Goal: Communication & Community: Answer question/provide support

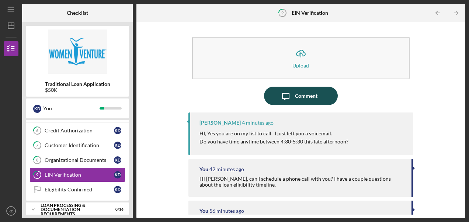
click at [302, 102] on div "Comment" at bounding box center [306, 96] width 22 height 18
click at [302, 102] on body "Icon/Menu 9 EIN Verification Checklist Traditional Loan Application $50K K D Yo…" at bounding box center [234, 111] width 469 height 222
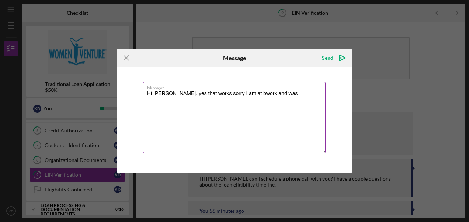
click at [239, 95] on textarea "Hi [PERSON_NAME], yes that works sorry I am at bwork and was" at bounding box center [234, 117] width 182 height 71
click at [271, 92] on textarea "Hi [PERSON_NAME], yes that works sorry I am at work and was" at bounding box center [234, 117] width 182 height 71
click at [228, 91] on textarea "Hi [PERSON_NAME], yes that works sorry I am at work and got busy." at bounding box center [234, 117] width 182 height 71
click at [299, 95] on textarea "Hi [PERSON_NAME], yes that works sorry I am currently at work and got busy." at bounding box center [234, 117] width 182 height 71
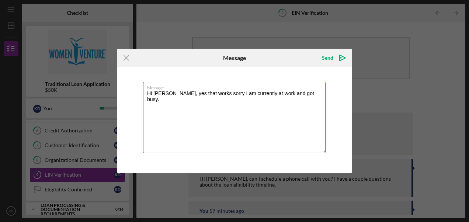
click at [282, 92] on textarea "Hi [PERSON_NAME], yes that works sorry I am currently at work and got busy." at bounding box center [234, 117] width 182 height 71
click at [309, 88] on label "Message" at bounding box center [236, 86] width 178 height 8
click at [309, 88] on textarea "Hi [PERSON_NAME], yes that works sorry I am currently at work and it got busy." at bounding box center [234, 117] width 182 height 71
click at [305, 94] on textarea "Hi [PERSON_NAME], yes that works sorry I am currently at work and it got busy." at bounding box center [234, 117] width 182 height 71
click at [192, 88] on label "Message" at bounding box center [236, 86] width 178 height 8
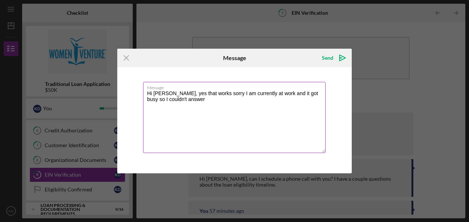
click at [192, 88] on textarea "Hi [PERSON_NAME], yes that works sorry I am currently at work and it got busy s…" at bounding box center [234, 117] width 182 height 71
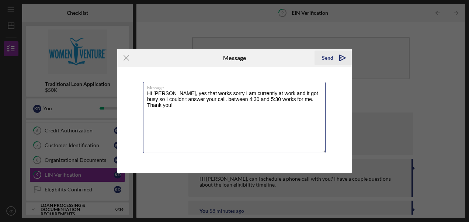
type textarea "Hi [PERSON_NAME], yes that works sorry I am currently at work and it got busy s…"
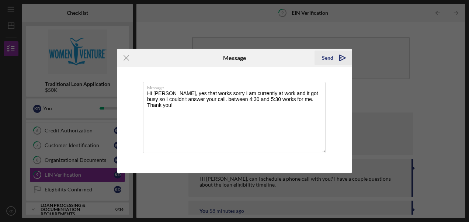
click at [346, 58] on icon "Icon/icon-invite-send" at bounding box center [342, 58] width 18 height 18
